Goal: Information Seeking & Learning: Learn about a topic

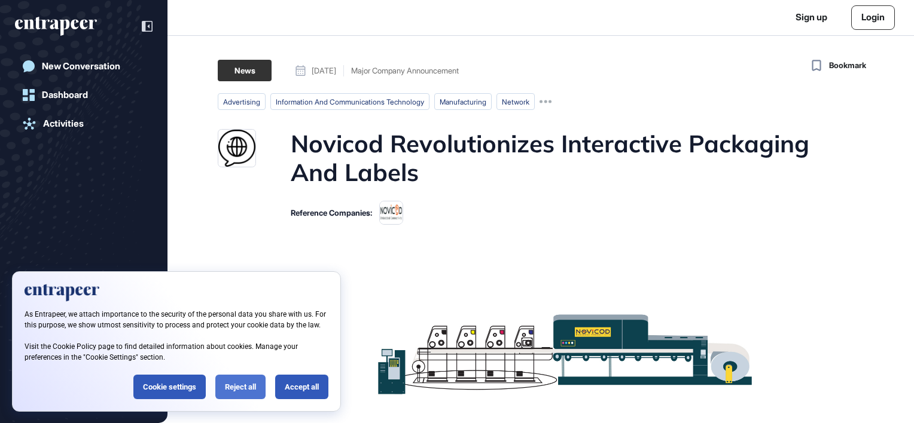
click at [230, 392] on div "Reject all" at bounding box center [240, 387] width 50 height 25
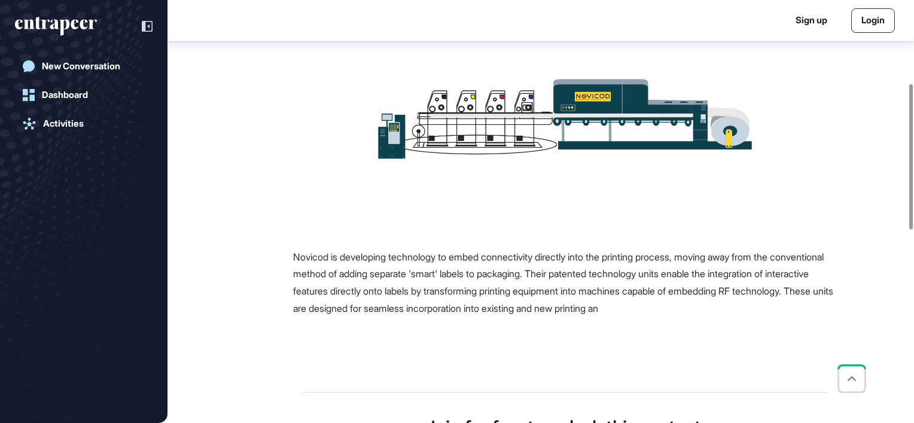
scroll to position [242, 0]
click at [484, 137] on img at bounding box center [564, 118] width 393 height 221
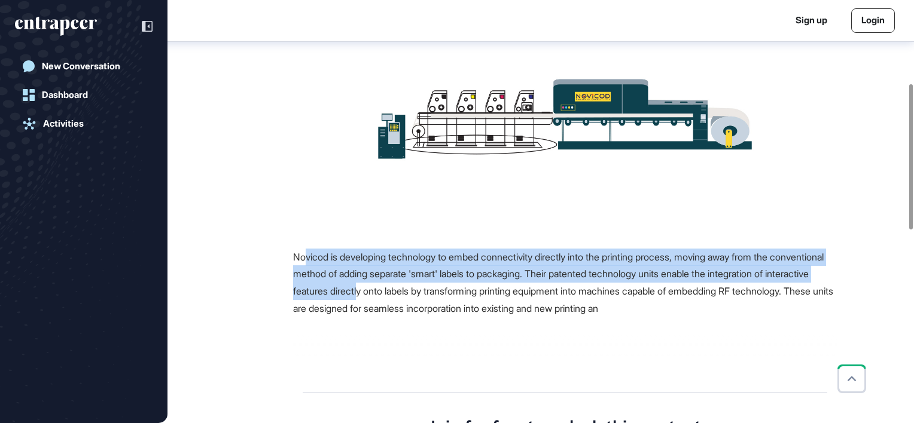
drag, startPoint x: 307, startPoint y: 260, endPoint x: 473, endPoint y: 291, distance: 168.5
click at [473, 291] on span "Novicod is developing technology to embed connectivity directly into the printi…" at bounding box center [563, 282] width 540 height 63
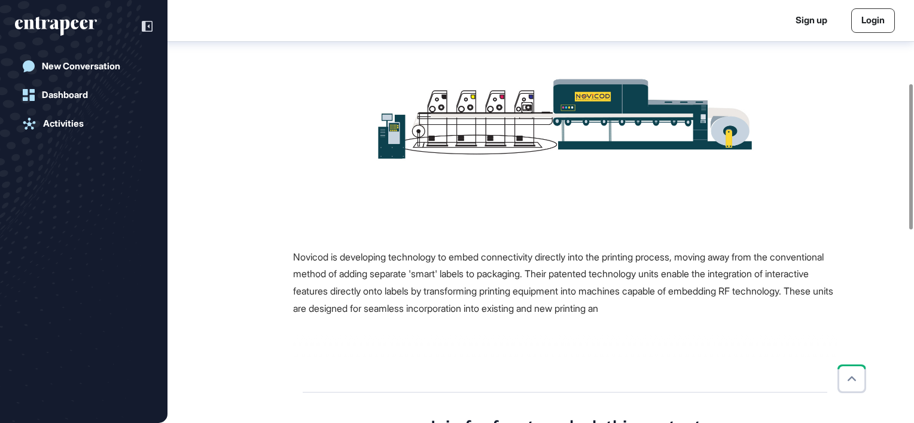
drag, startPoint x: 473, startPoint y: 291, endPoint x: 450, endPoint y: 304, distance: 26.3
click at [450, 304] on span "Novicod is developing technology to embed connectivity directly into the printi…" at bounding box center [563, 282] width 540 height 63
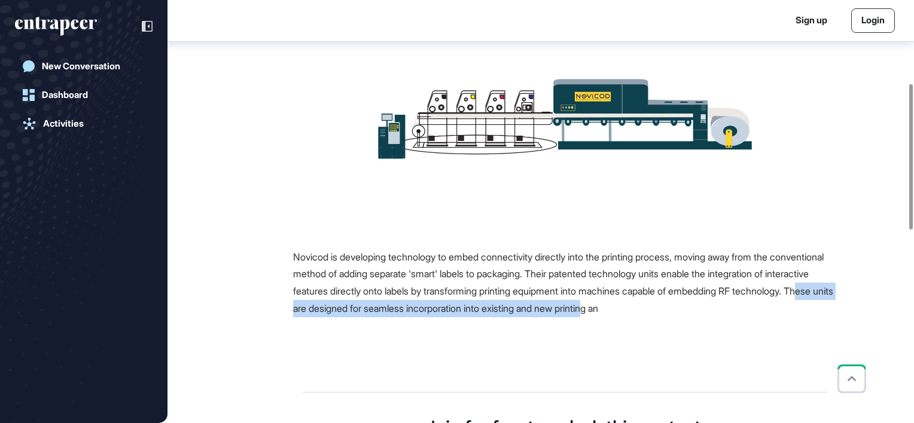
drag, startPoint x: 446, startPoint y: 310, endPoint x: 780, endPoint y: 313, distance: 334.3
click at [780, 313] on span "Novicod is developing technology to embed connectivity directly into the printi…" at bounding box center [563, 282] width 540 height 63
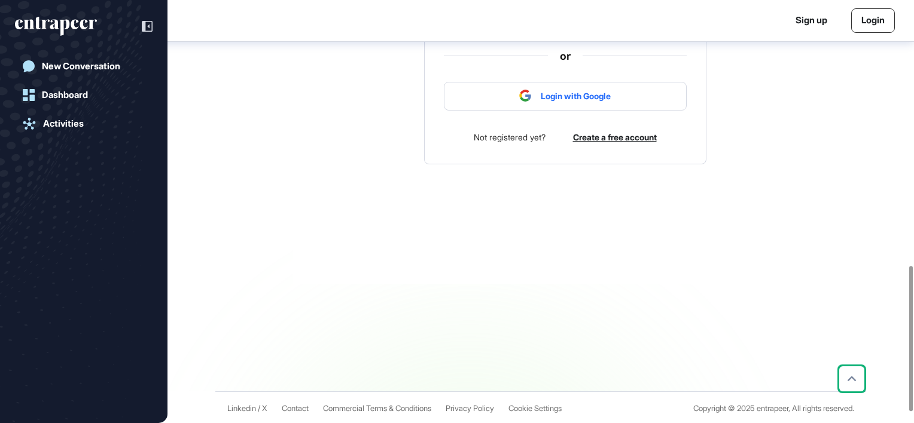
scroll to position [803, 0]
